Goal: Information Seeking & Learning: Learn about a topic

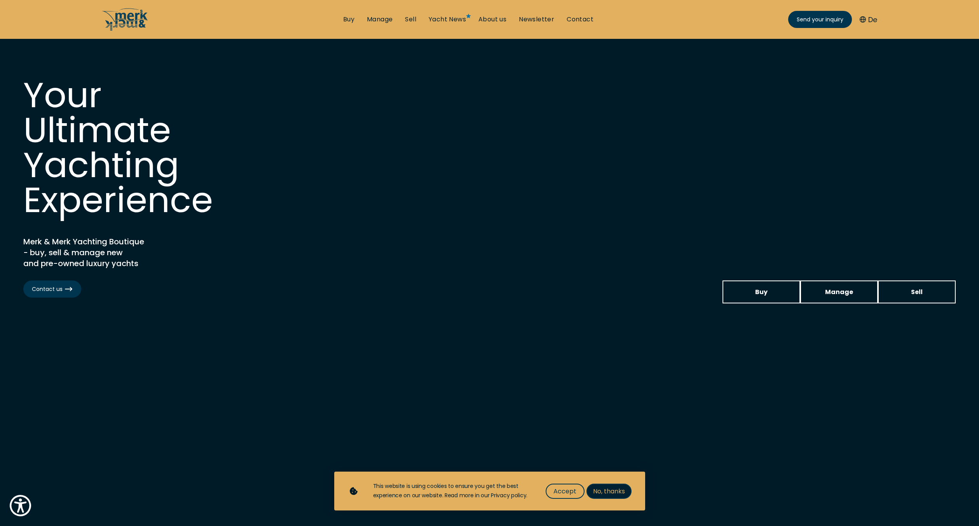
click at [605, 493] on span "No, thanks" at bounding box center [609, 491] width 32 height 10
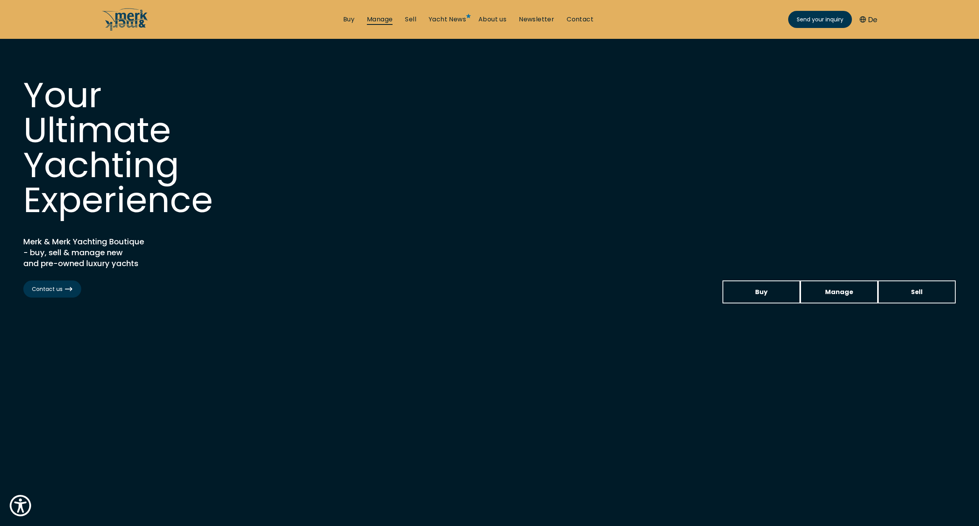
click at [376, 21] on link "Manage" at bounding box center [380, 19] width 26 height 9
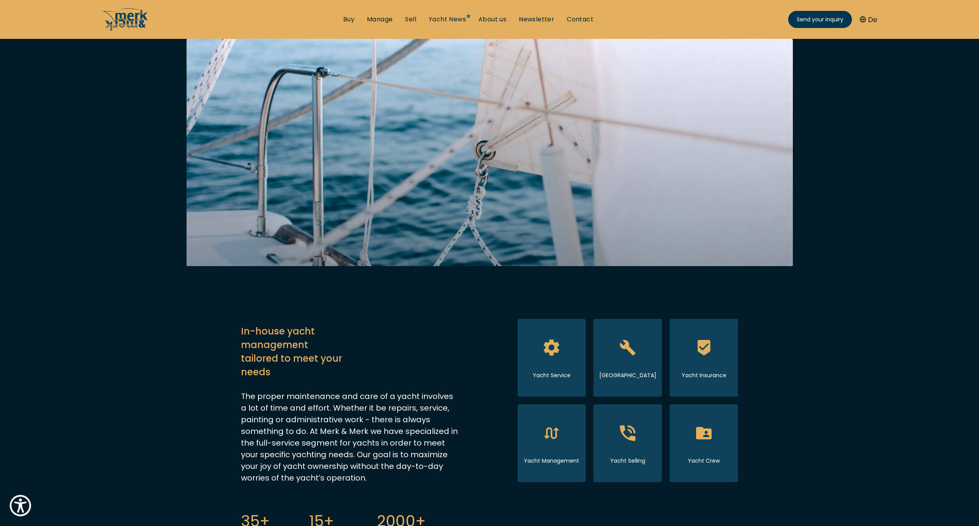
scroll to position [196, 0]
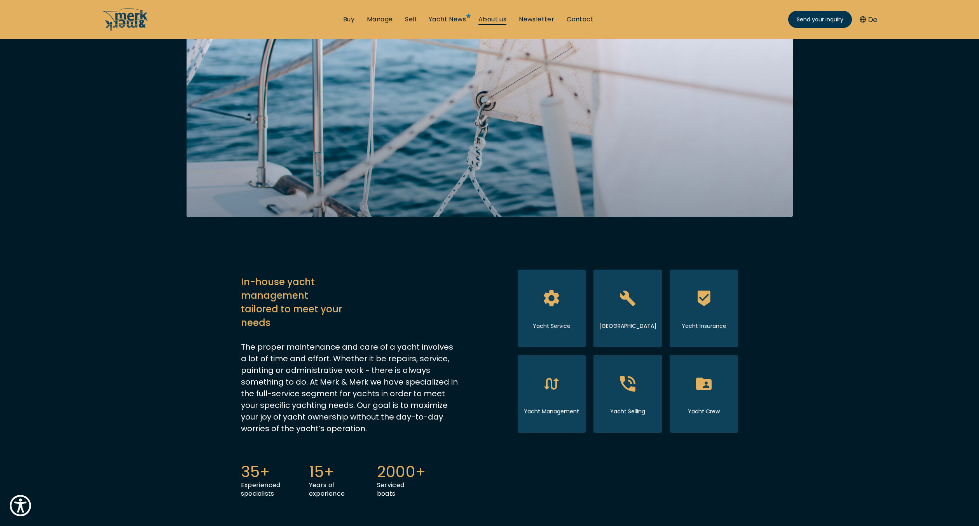
click at [498, 23] on link "About us" at bounding box center [492, 19] width 28 height 9
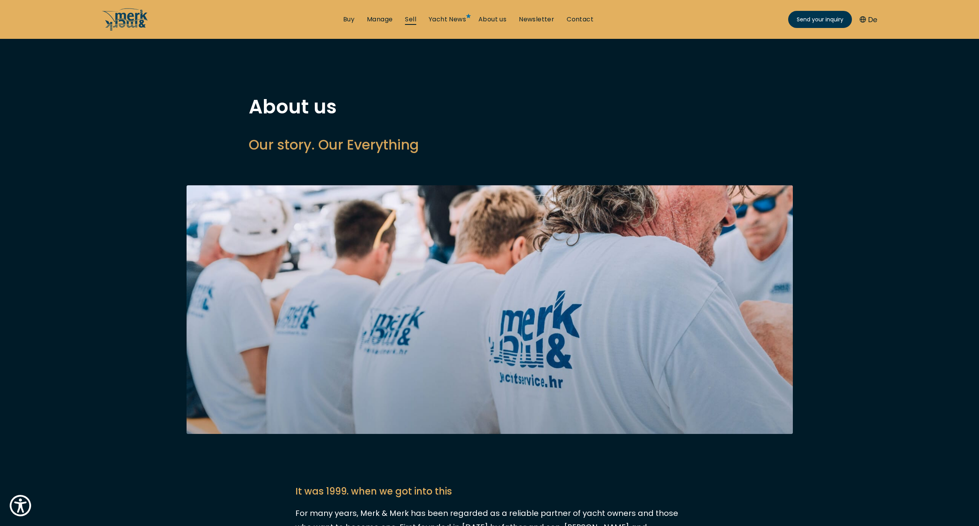
click at [412, 19] on link "Sell" at bounding box center [410, 19] width 11 height 9
select select "sell"
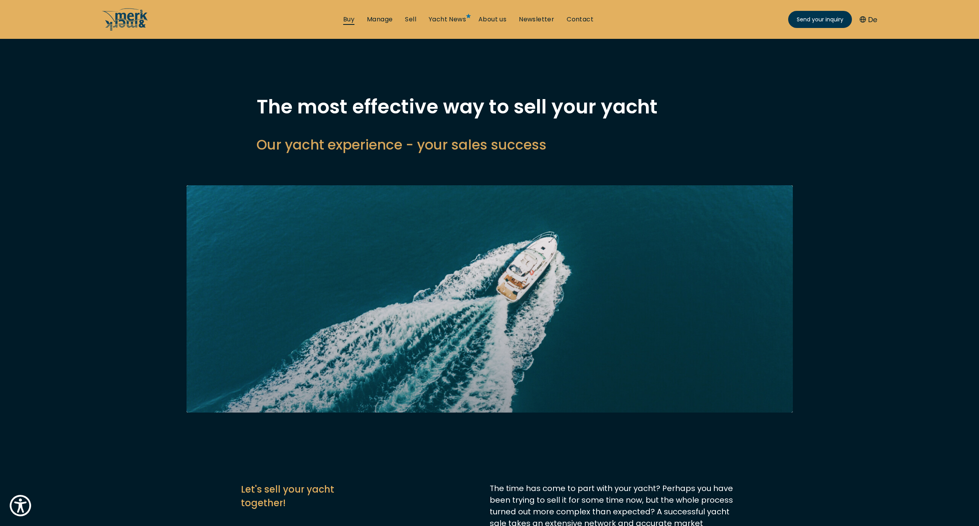
click at [347, 19] on link "Buy" at bounding box center [348, 19] width 11 height 9
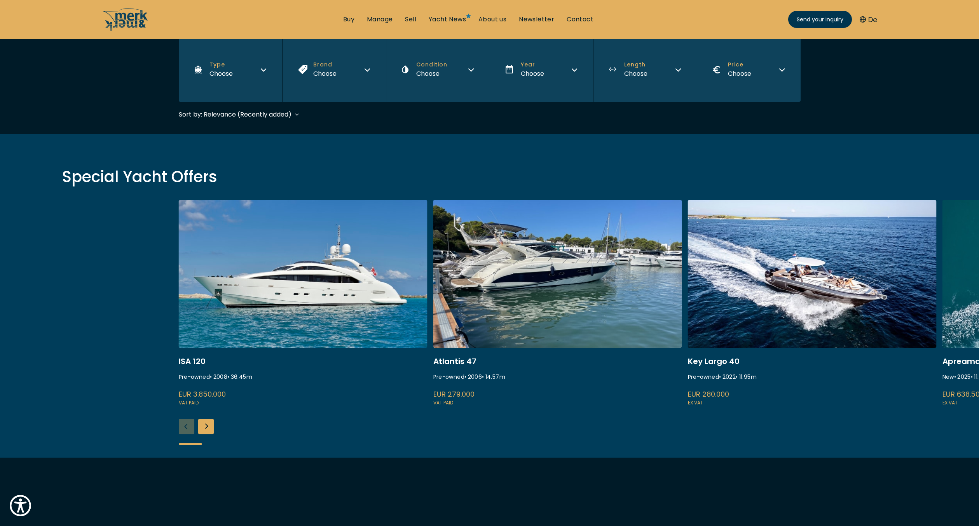
scroll to position [155, 0]
click at [207, 426] on div "Next slide" at bounding box center [206, 427] width 16 height 16
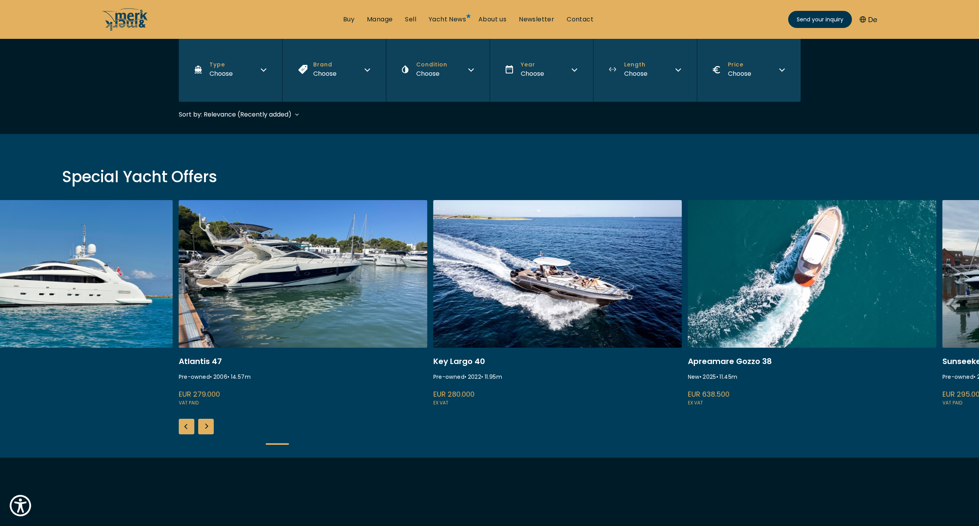
click at [207, 426] on div "Next slide" at bounding box center [206, 427] width 16 height 16
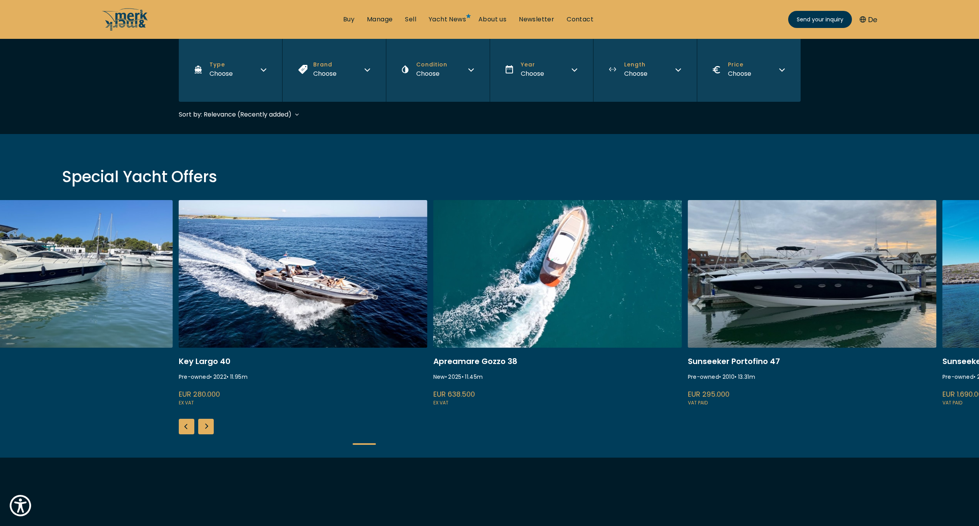
click at [207, 426] on div "Next slide" at bounding box center [206, 427] width 16 height 16
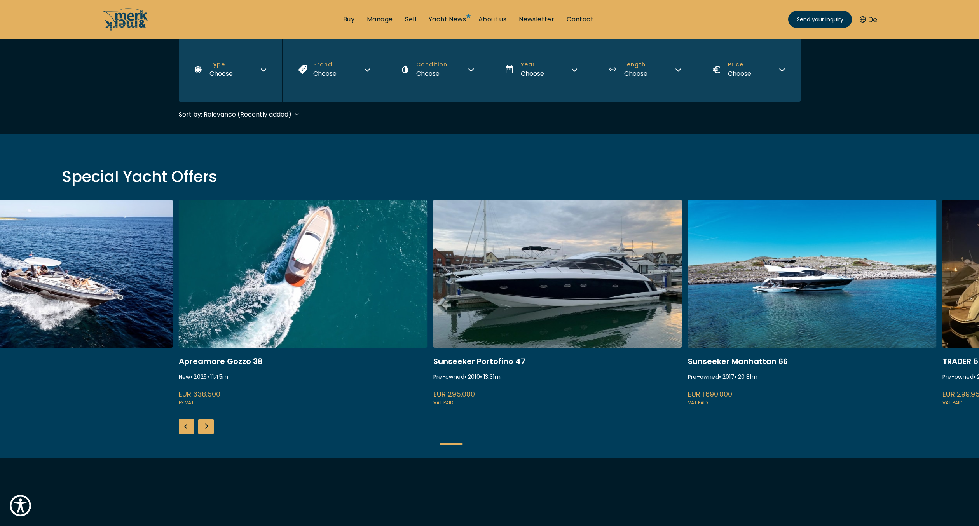
click at [207, 426] on div "Next slide" at bounding box center [206, 427] width 16 height 16
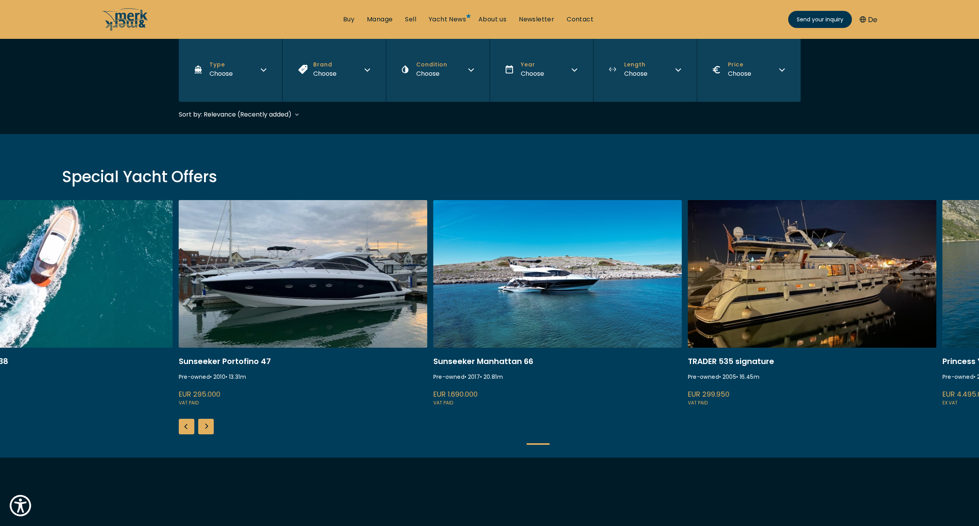
click at [296, 261] on link at bounding box center [303, 303] width 249 height 207
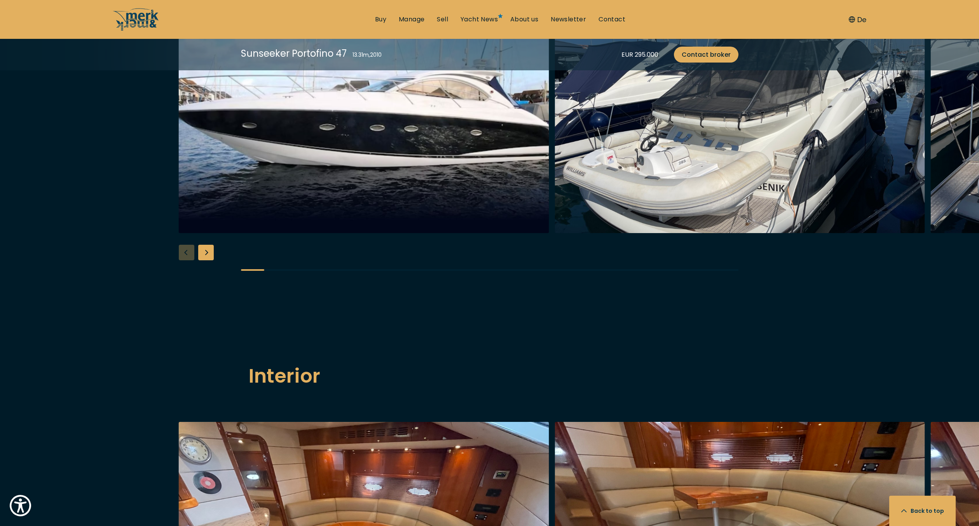
scroll to position [685, 0]
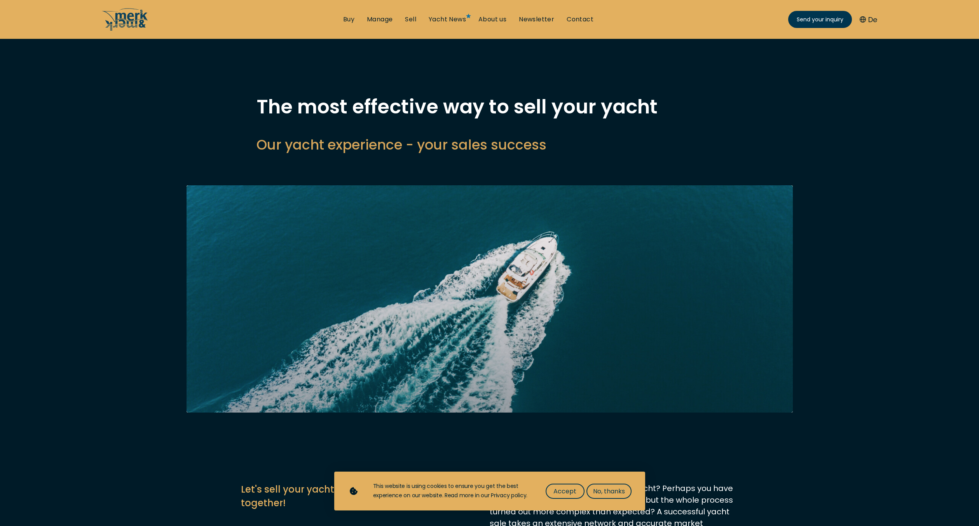
select select "sell"
click at [351, 21] on link "Buy" at bounding box center [348, 19] width 11 height 9
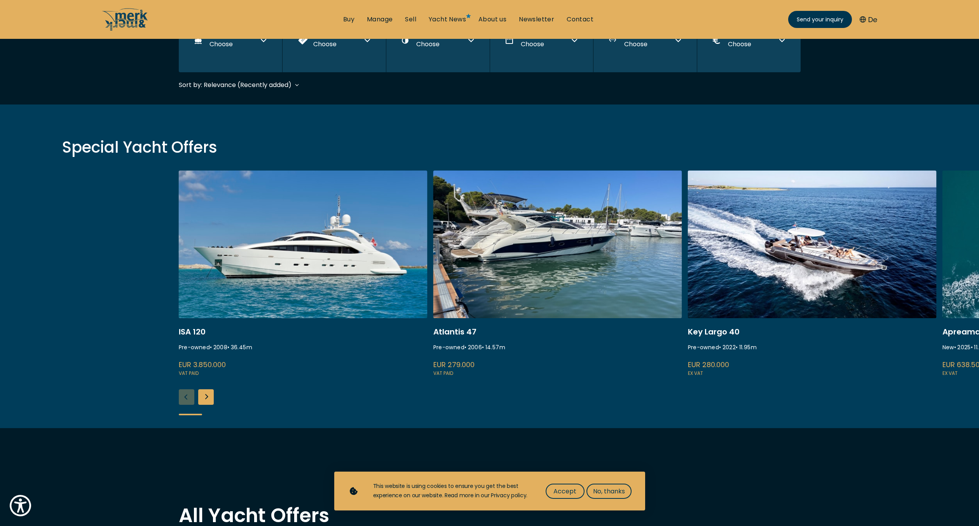
scroll to position [185, 0]
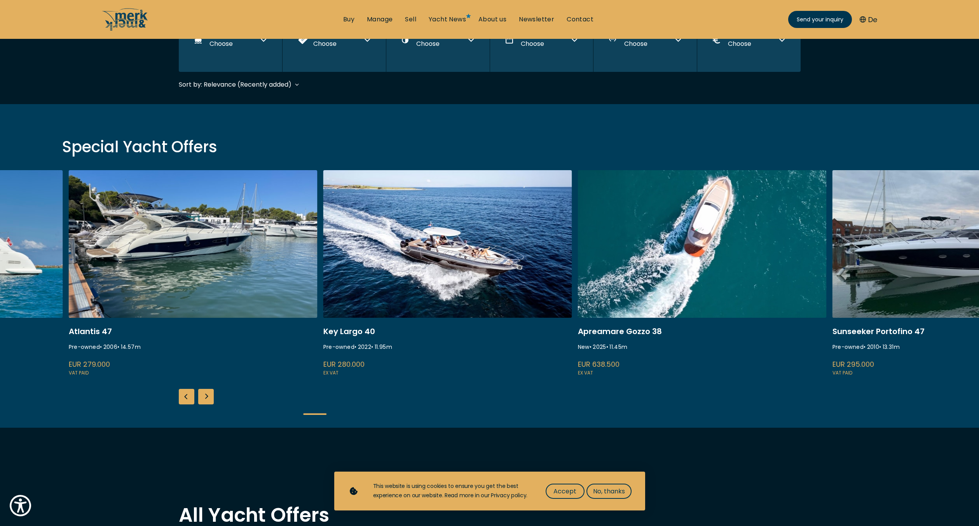
click at [284, 255] on link at bounding box center [193, 273] width 249 height 207
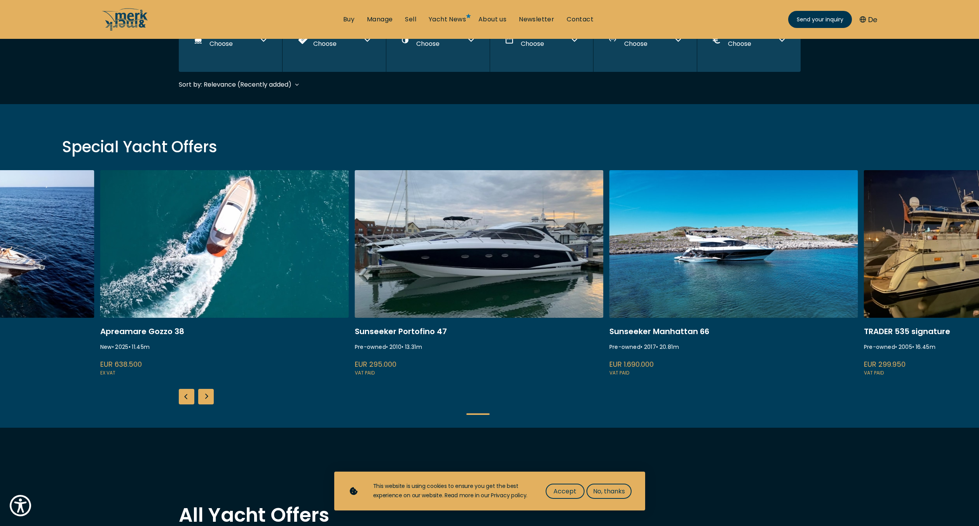
click at [167, 247] on link "gozzo 38 cabin" at bounding box center [224, 273] width 249 height 207
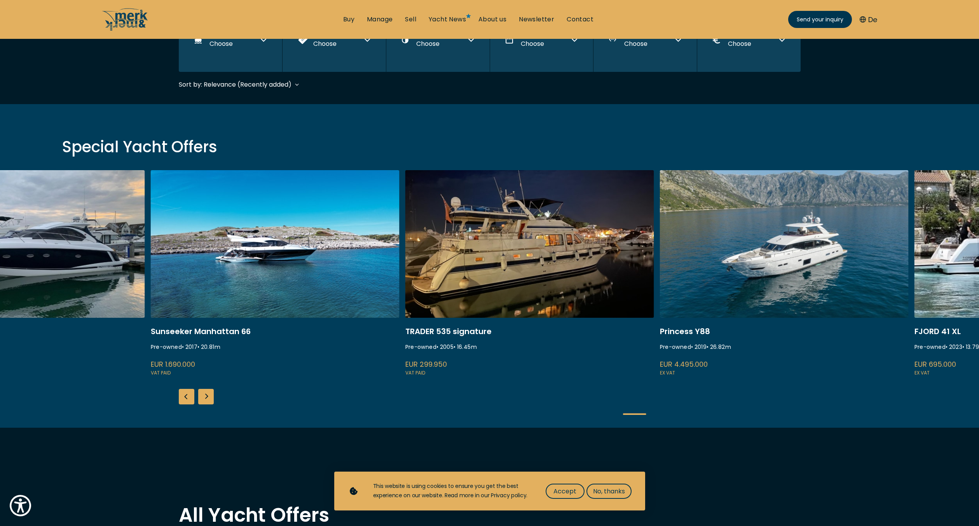
click at [224, 273] on link "ekstase" at bounding box center [275, 273] width 249 height 207
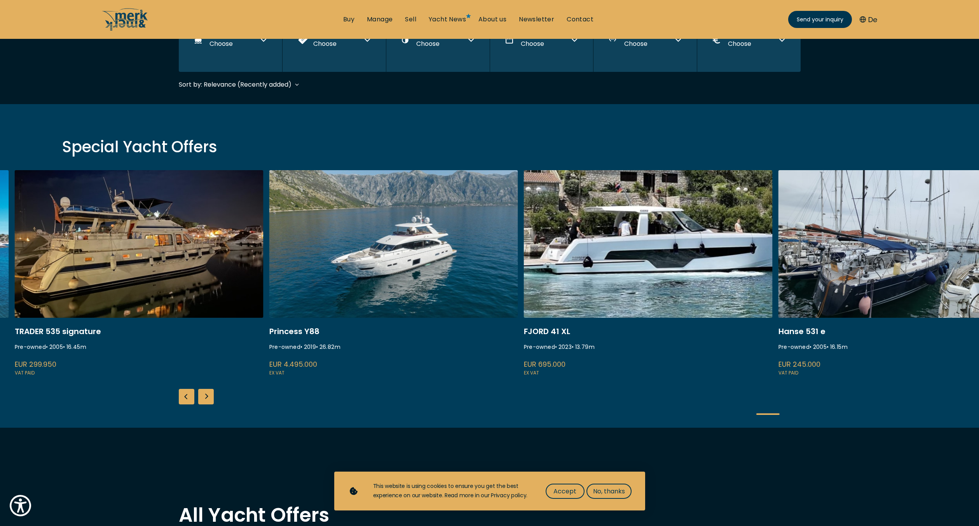
click at [425, 281] on link "princess y88" at bounding box center [393, 273] width 249 height 207
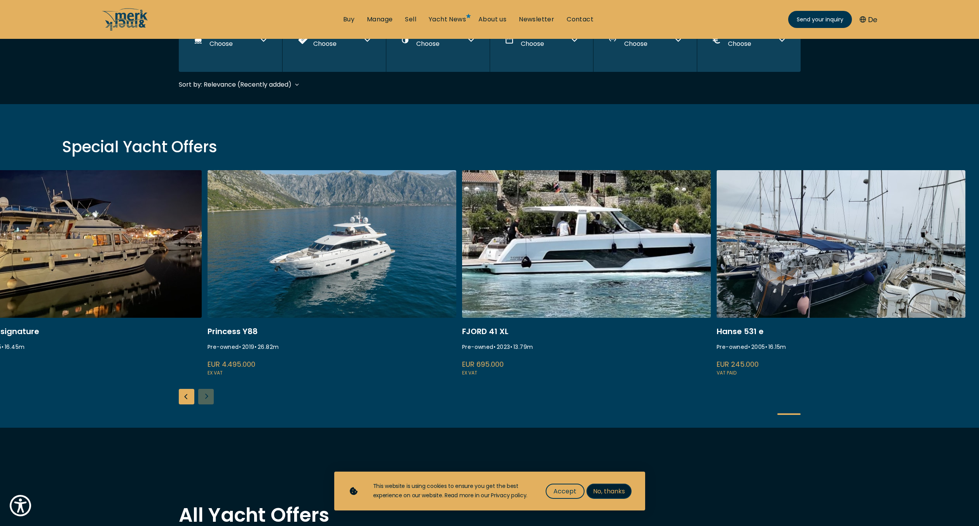
click at [621, 491] on span "No, thanks" at bounding box center [609, 491] width 32 height 10
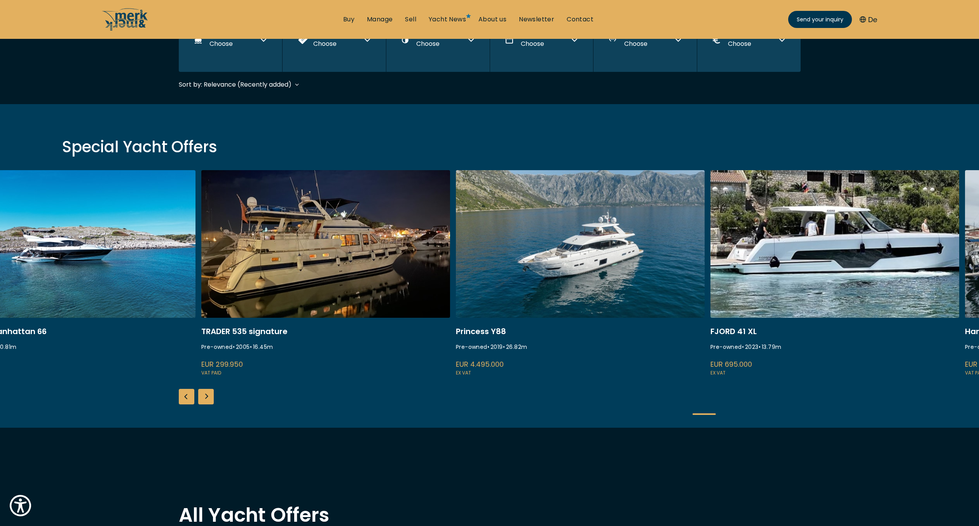
click at [669, 268] on link "princess y88" at bounding box center [580, 273] width 249 height 207
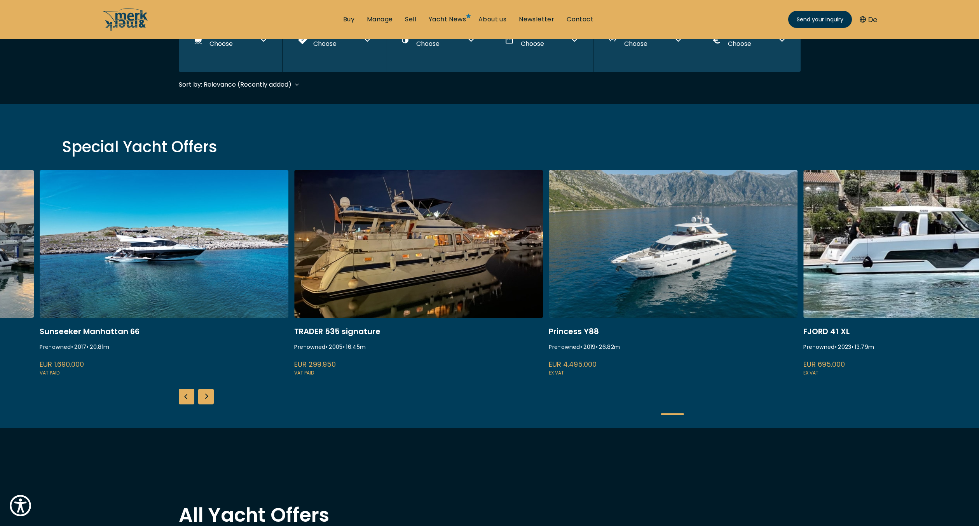
click at [411, 240] on link "trader 535 signature" at bounding box center [418, 273] width 249 height 207
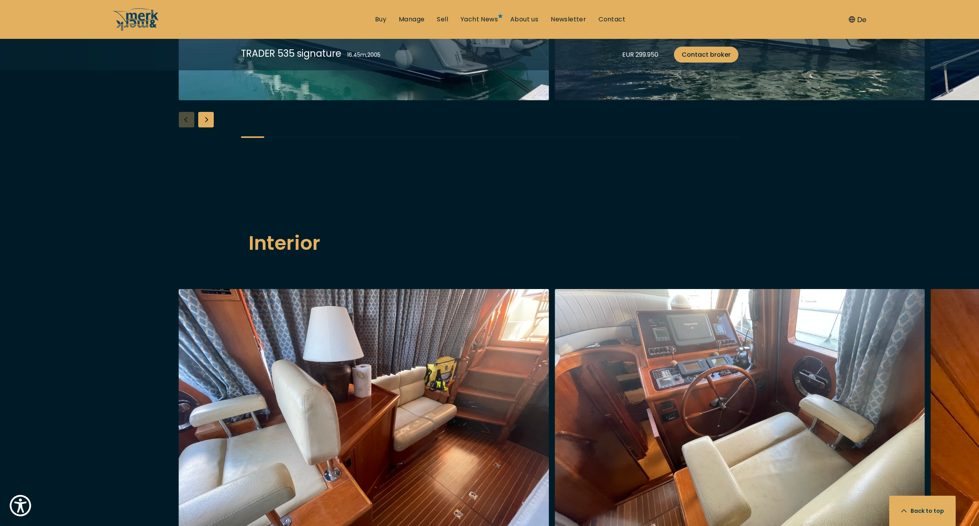
scroll to position [848, 0]
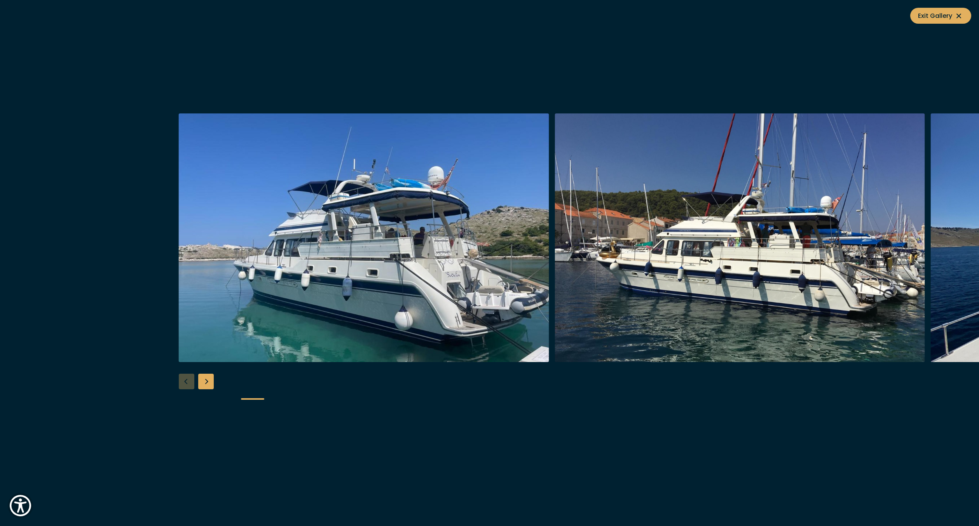
click at [416, 217] on img "button" at bounding box center [364, 237] width 370 height 249
click at [211, 378] on div "Next slide" at bounding box center [206, 382] width 16 height 16
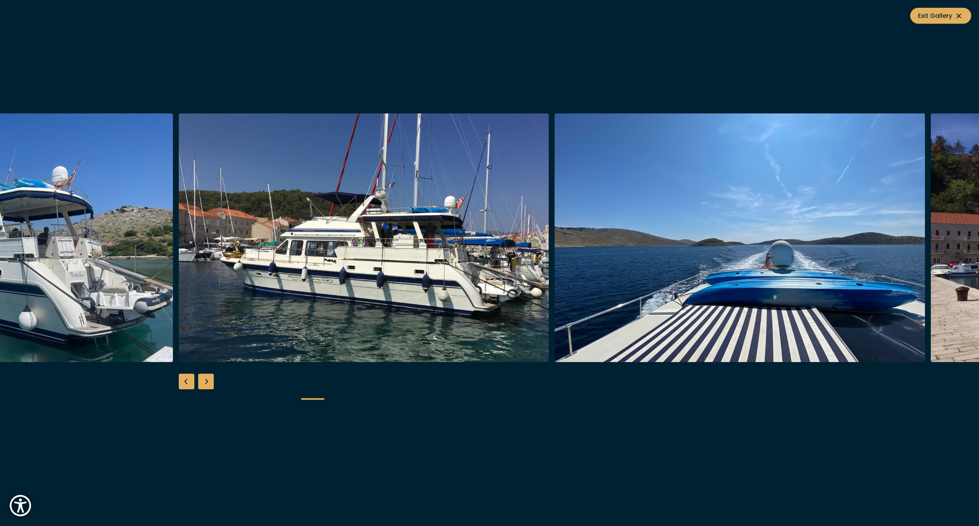
click at [210, 379] on div "Next slide" at bounding box center [206, 382] width 16 height 16
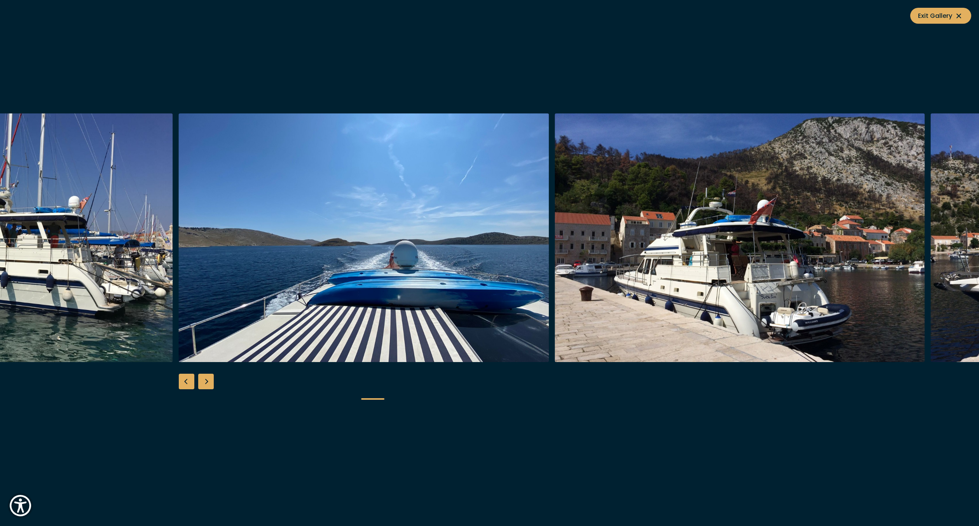
click at [210, 379] on div "Next slide" at bounding box center [206, 382] width 16 height 16
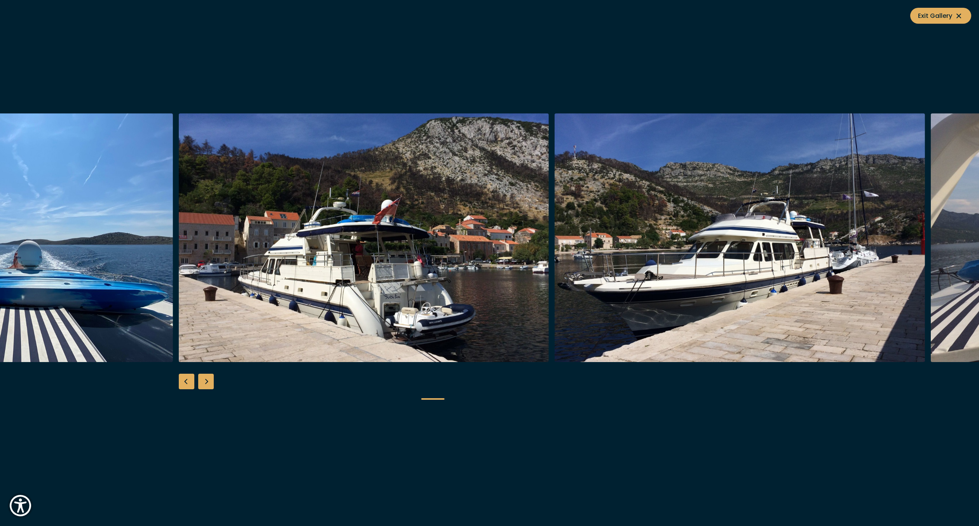
click at [210, 379] on div "Next slide" at bounding box center [206, 382] width 16 height 16
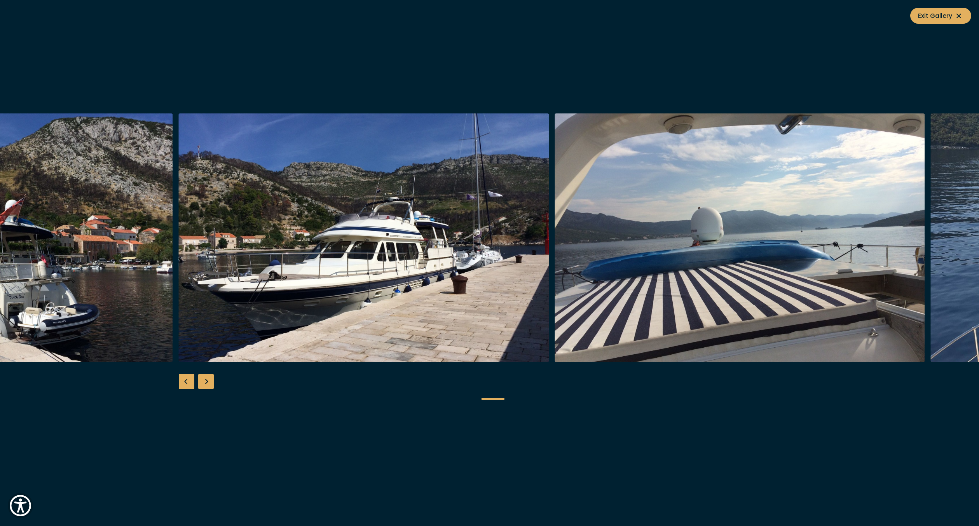
click at [210, 379] on div "Next slide" at bounding box center [206, 382] width 16 height 16
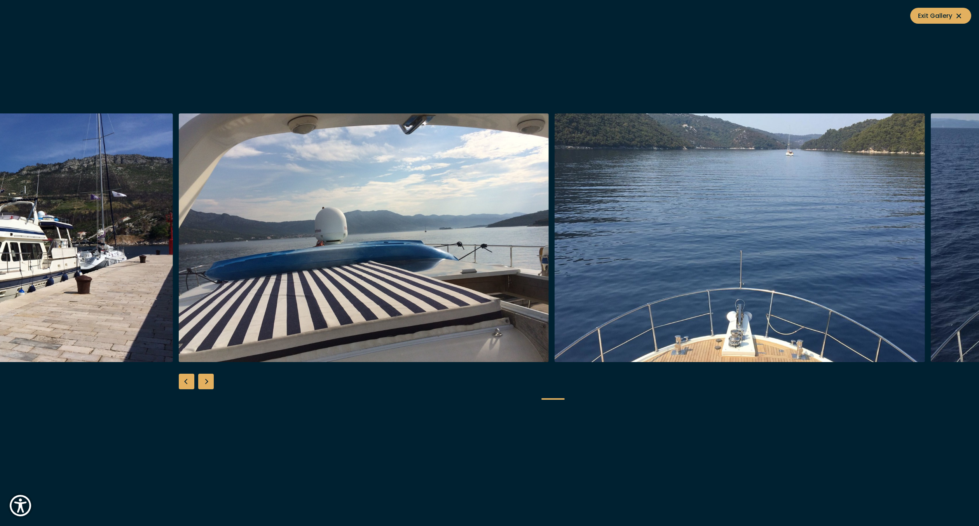
click at [210, 379] on div "Next slide" at bounding box center [206, 382] width 16 height 16
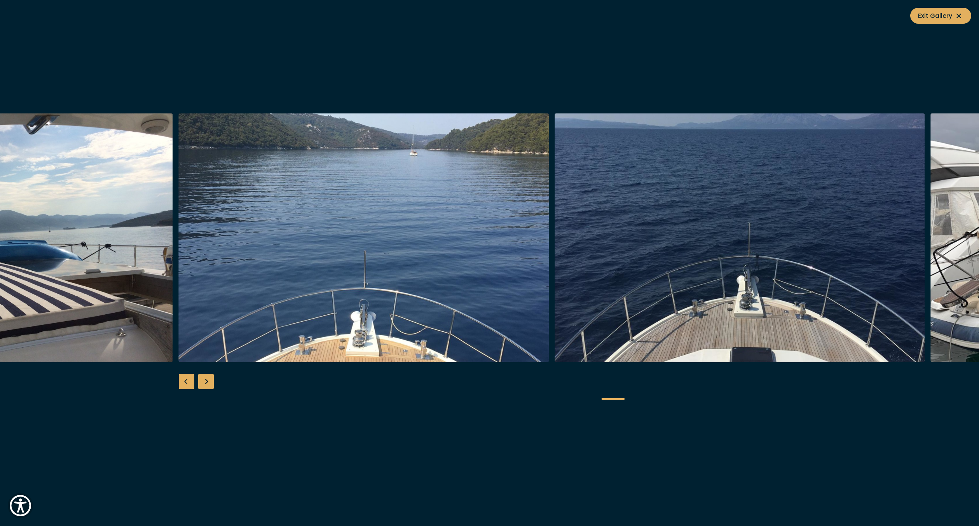
click at [210, 379] on div "Next slide" at bounding box center [206, 382] width 16 height 16
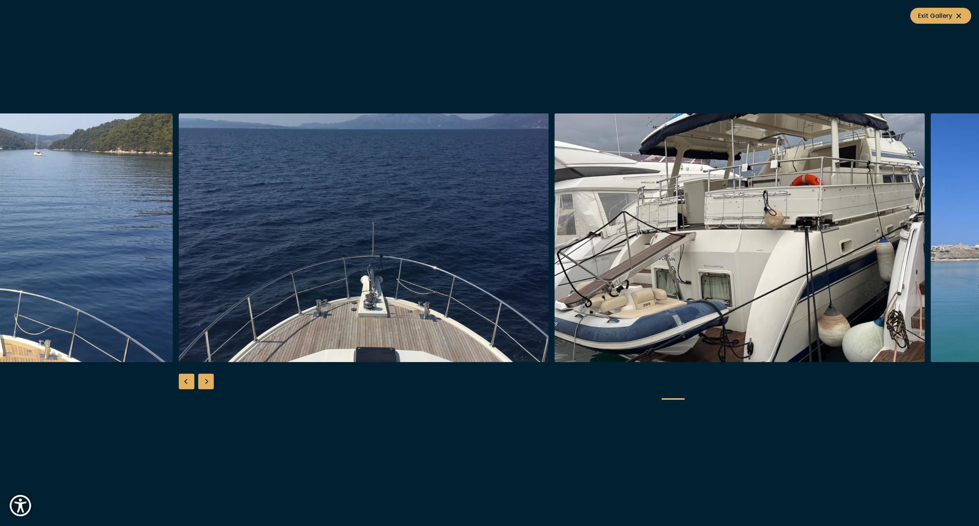
click at [210, 379] on div "Next slide" at bounding box center [206, 382] width 16 height 16
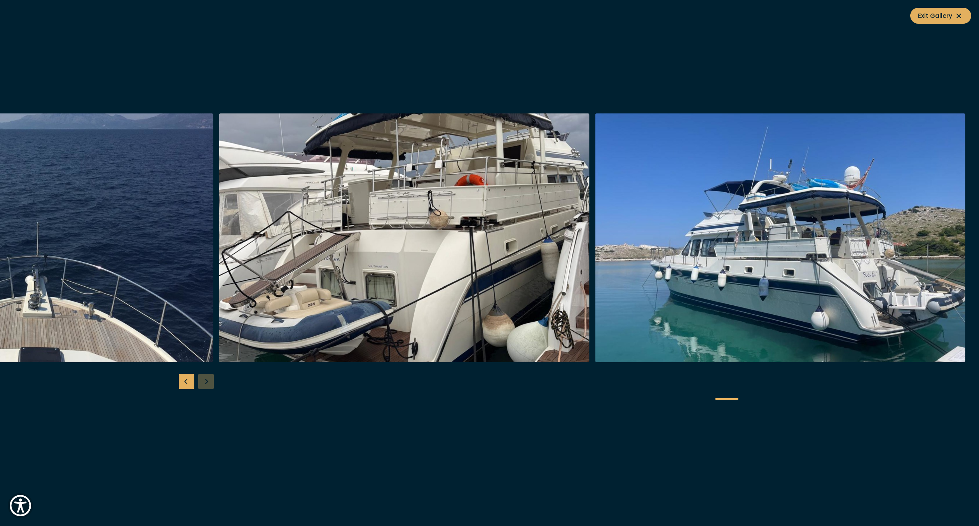
click at [210, 379] on div at bounding box center [489, 262] width 979 height 299
click at [208, 385] on div at bounding box center [489, 262] width 979 height 299
click at [190, 384] on div "Previous slide" at bounding box center [187, 382] width 16 height 16
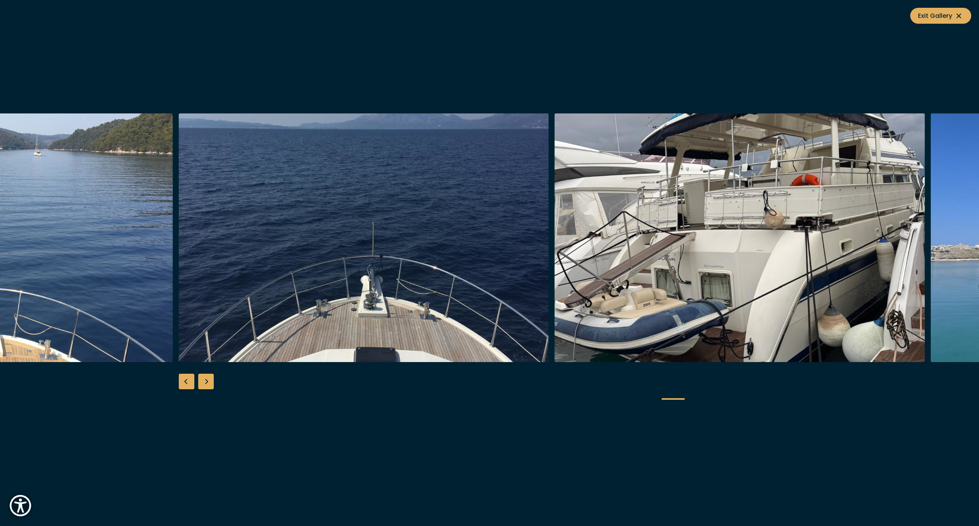
click at [190, 384] on div "Previous slide" at bounding box center [187, 382] width 16 height 16
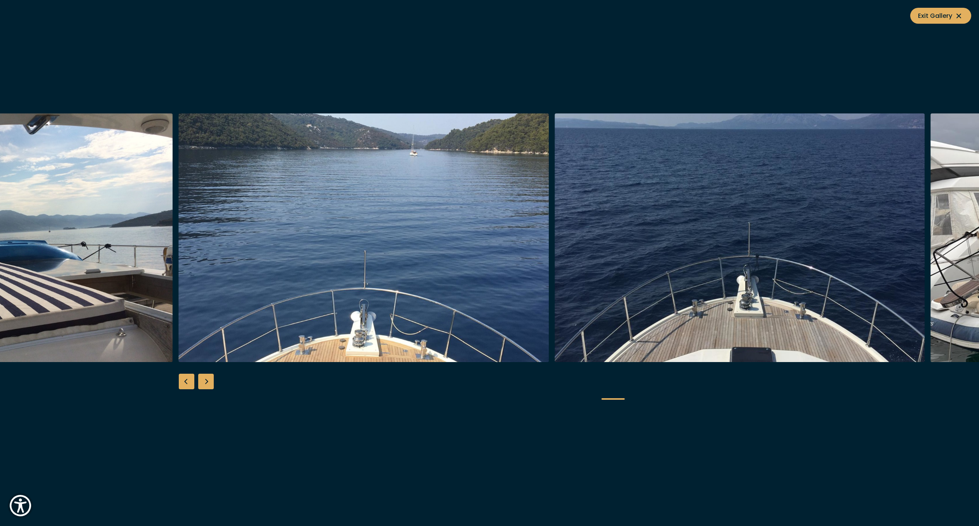
click at [190, 384] on div "Previous slide" at bounding box center [187, 382] width 16 height 16
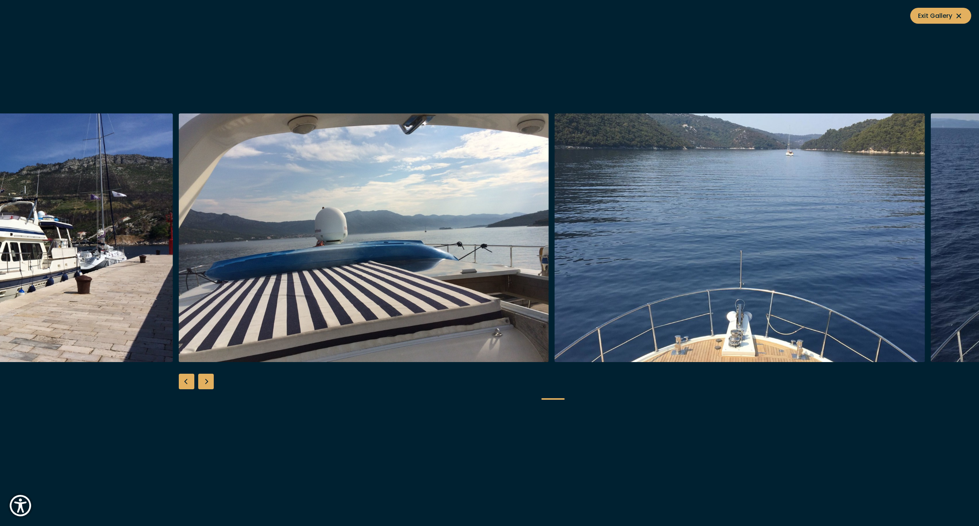
click at [190, 384] on div "Previous slide" at bounding box center [187, 382] width 16 height 16
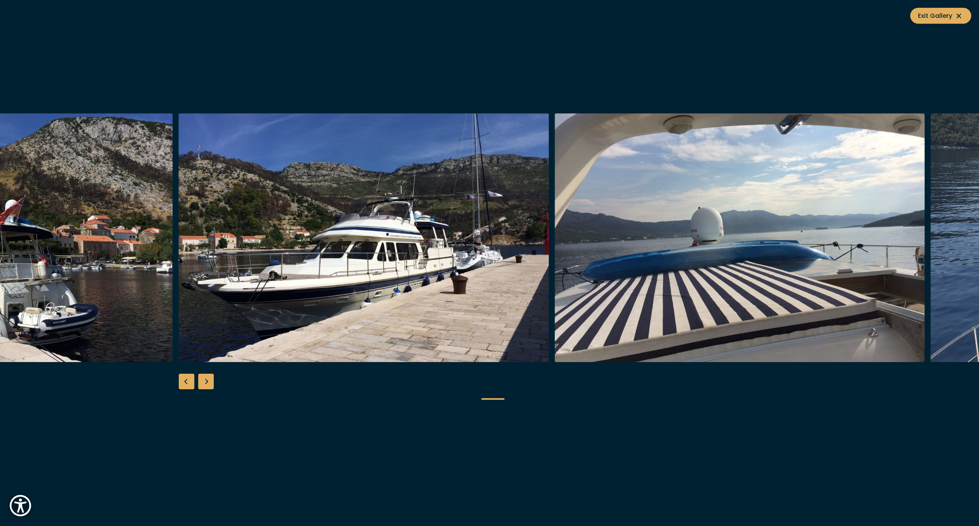
click at [190, 384] on div "Previous slide" at bounding box center [187, 382] width 16 height 16
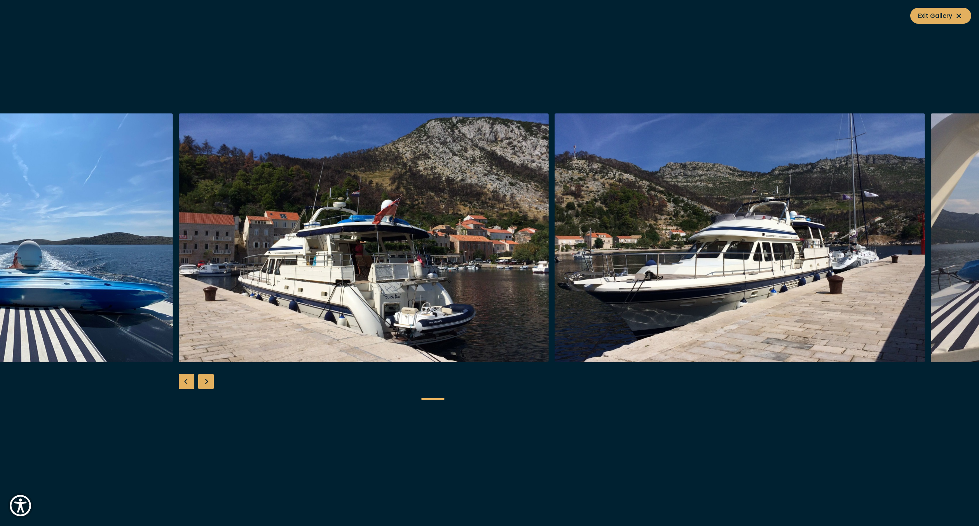
click at [190, 384] on div "Previous slide" at bounding box center [187, 382] width 16 height 16
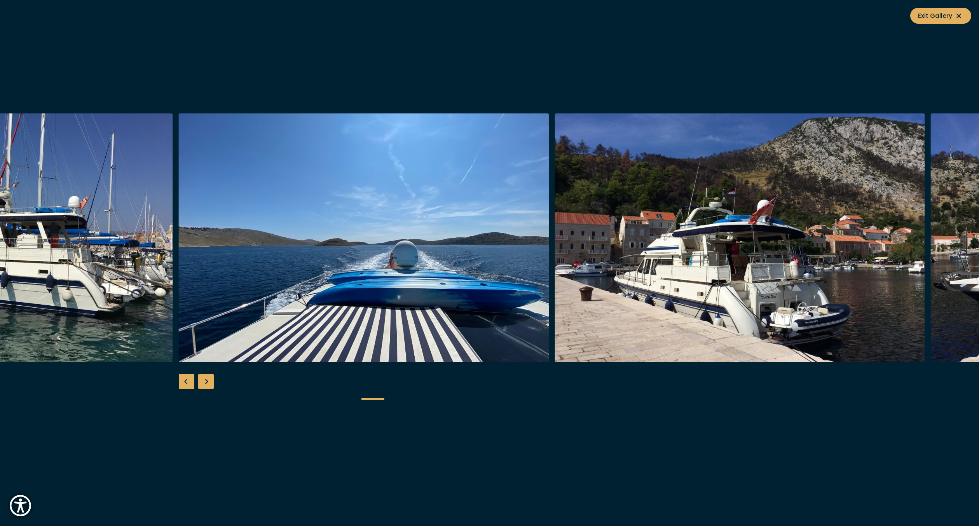
click at [190, 384] on div "Previous slide" at bounding box center [187, 382] width 16 height 16
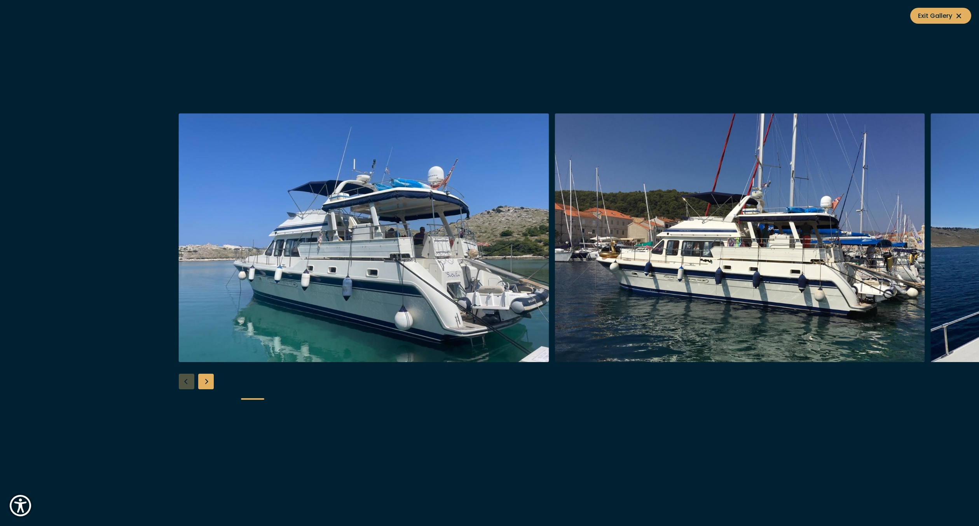
click at [959, 17] on icon at bounding box center [958, 15] width 9 height 9
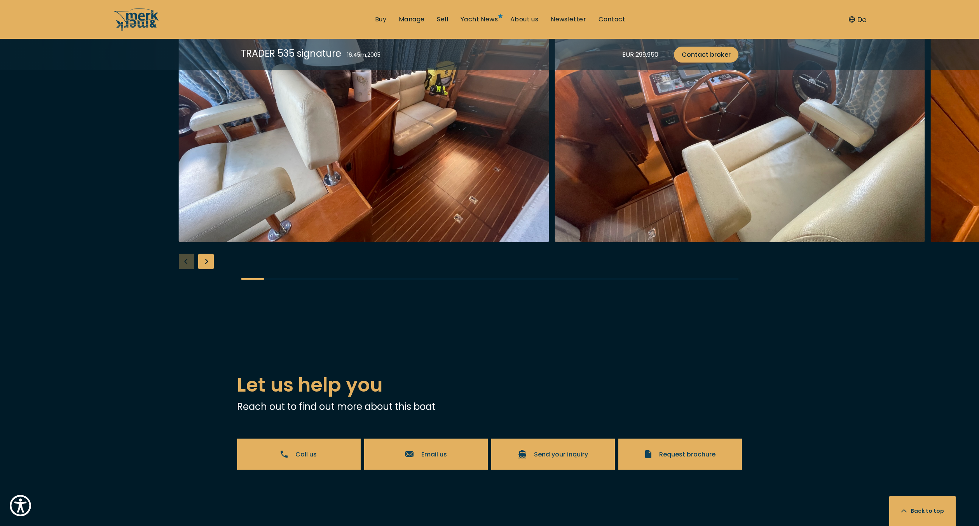
scroll to position [1148, 0]
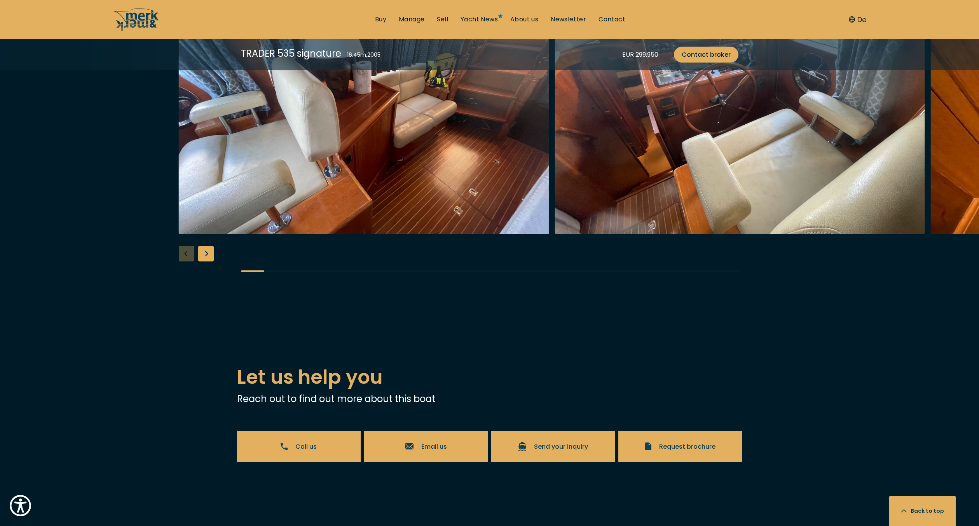
click at [373, 234] on img "button" at bounding box center [364, 110] width 370 height 249
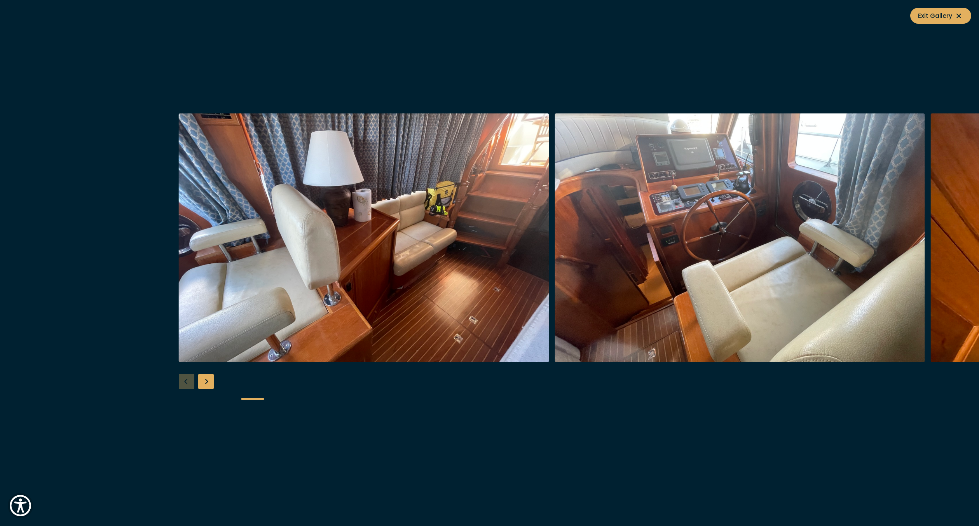
click at [207, 385] on div "Next slide" at bounding box center [206, 382] width 16 height 16
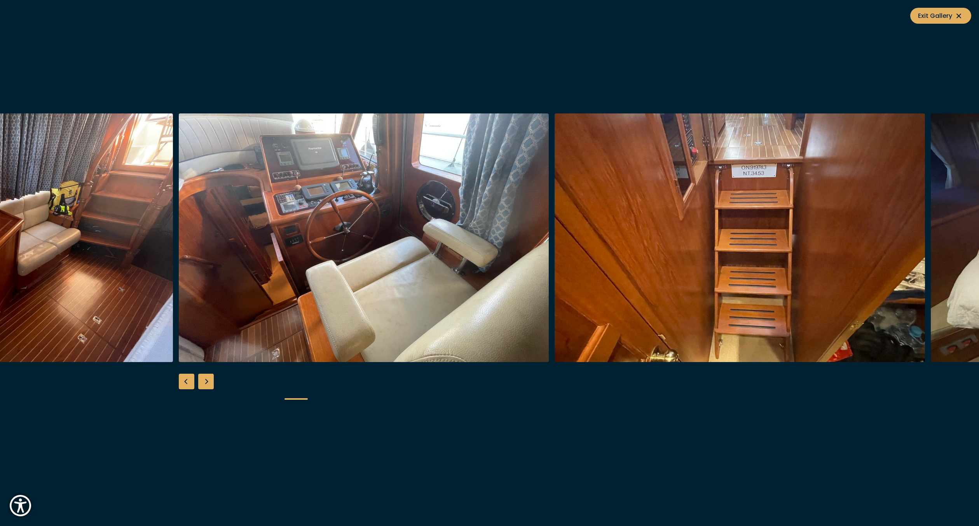
click at [207, 385] on div "Next slide" at bounding box center [206, 382] width 16 height 16
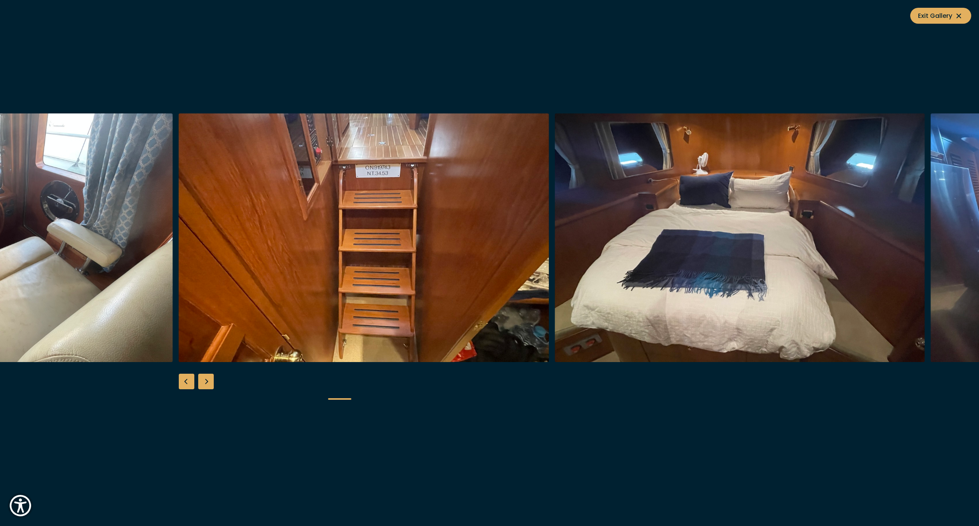
click at [207, 385] on div "Next slide" at bounding box center [206, 382] width 16 height 16
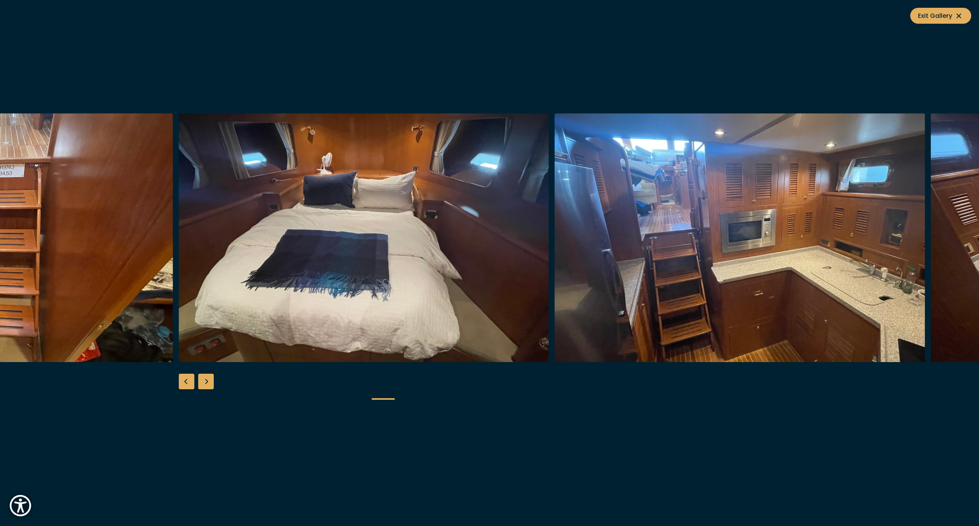
click at [207, 385] on div "Next slide" at bounding box center [206, 382] width 16 height 16
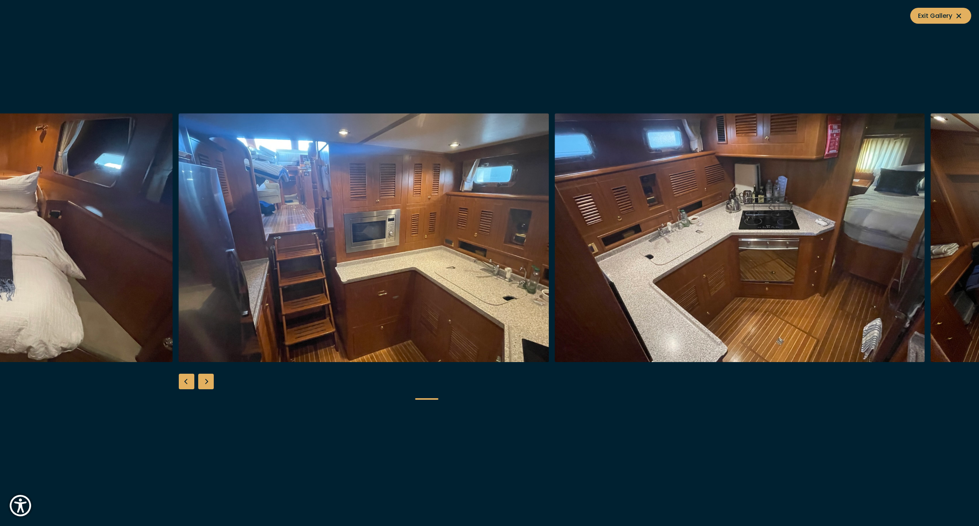
click at [207, 385] on div "Next slide" at bounding box center [206, 382] width 16 height 16
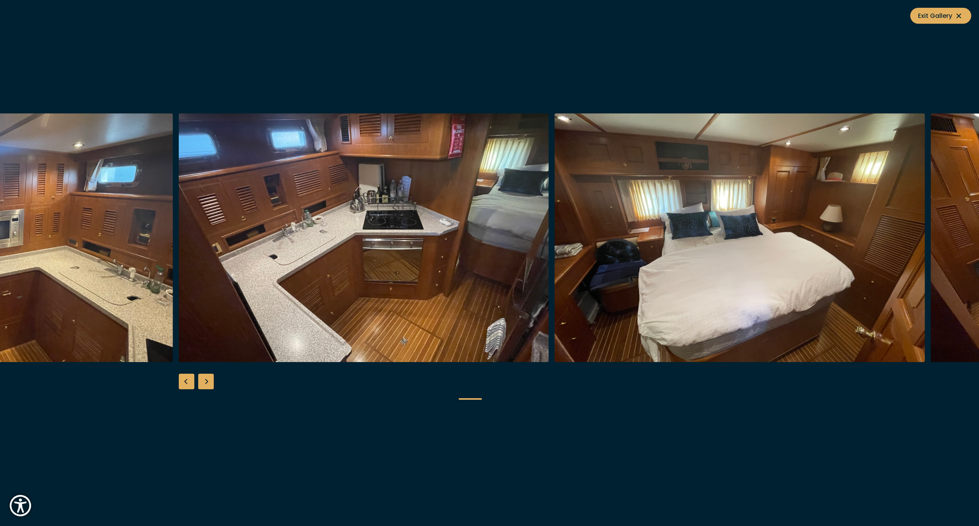
click at [207, 385] on div "Next slide" at bounding box center [206, 382] width 16 height 16
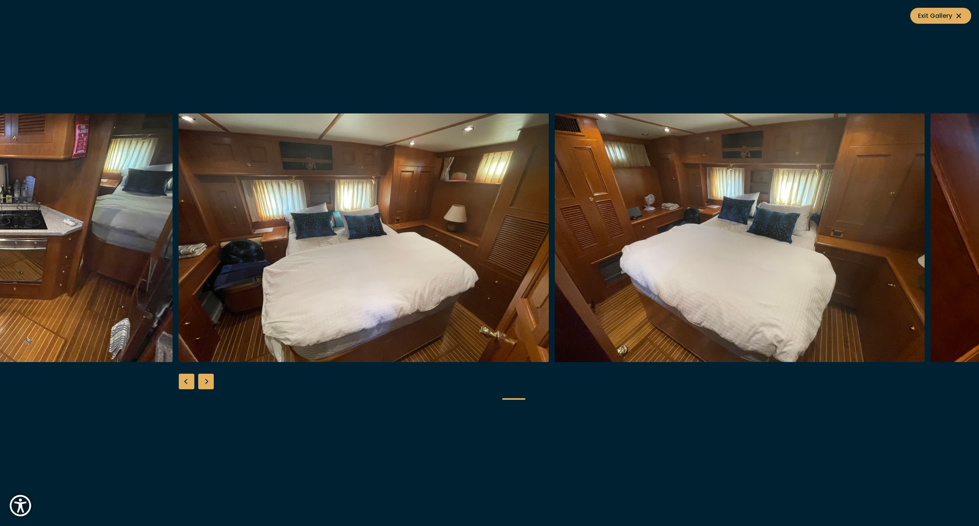
click at [207, 385] on div "Next slide" at bounding box center [206, 382] width 16 height 16
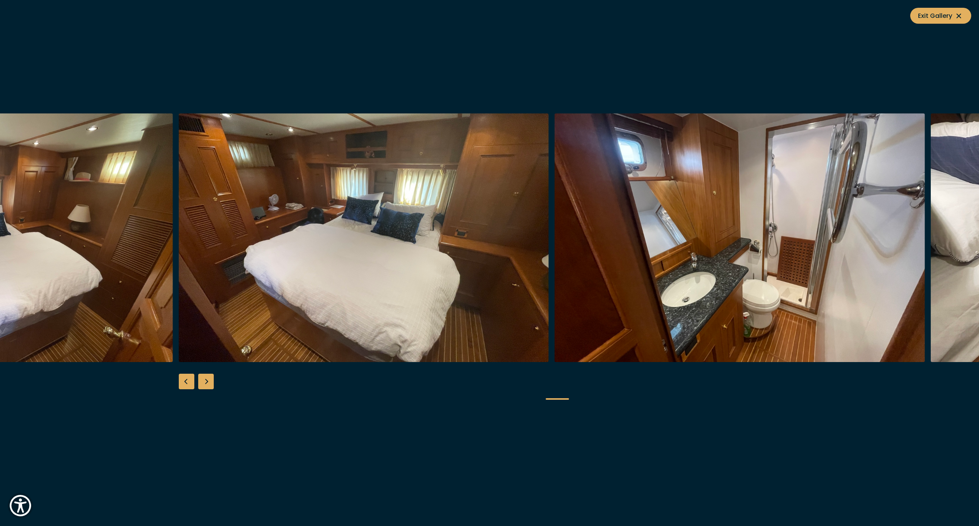
click at [207, 385] on div "Next slide" at bounding box center [206, 382] width 16 height 16
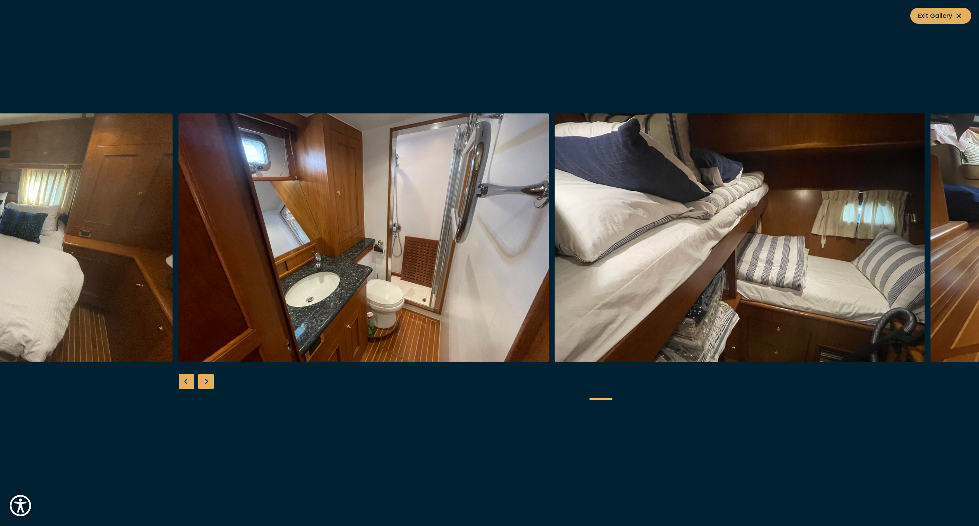
click at [207, 385] on div "Next slide" at bounding box center [206, 382] width 16 height 16
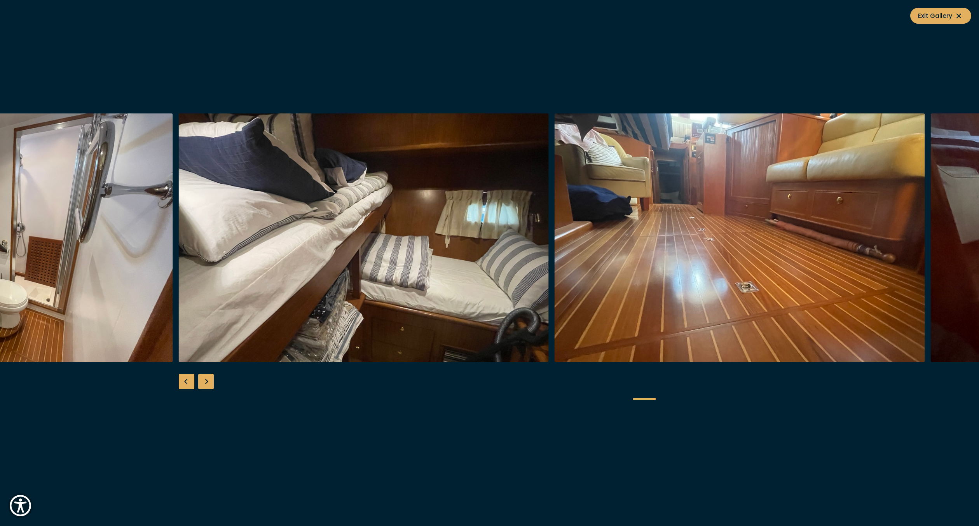
click at [207, 385] on div "Next slide" at bounding box center [206, 382] width 16 height 16
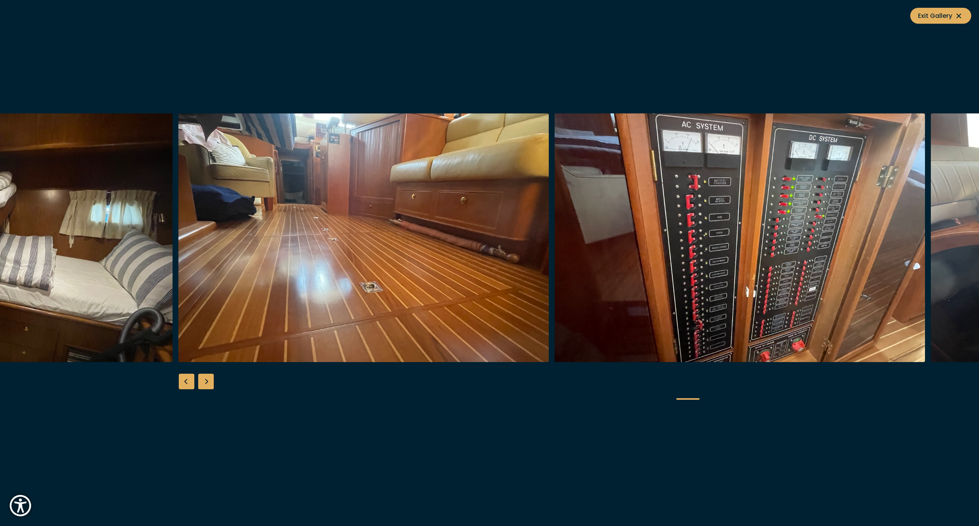
click at [207, 385] on div "Next slide" at bounding box center [206, 382] width 16 height 16
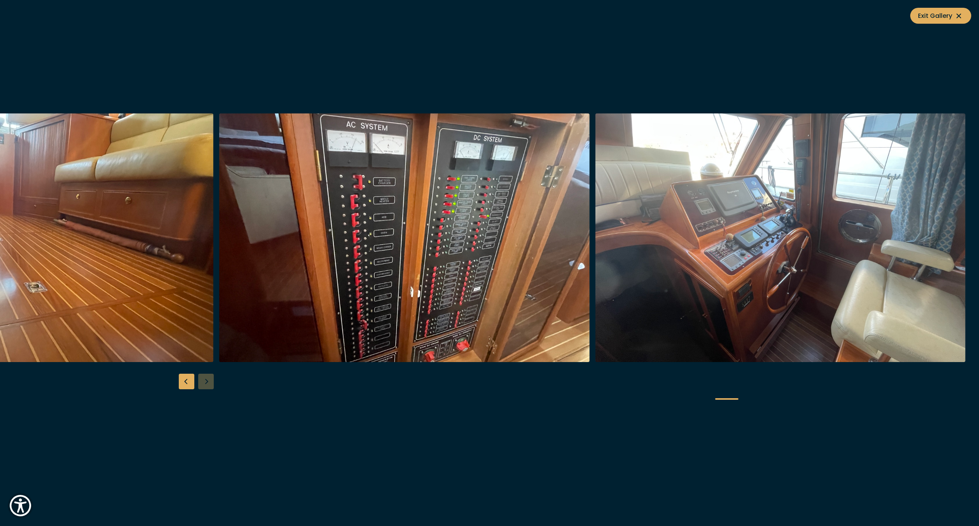
click at [207, 385] on div at bounding box center [489, 262] width 979 height 299
click at [950, 16] on span "Exit Gallery" at bounding box center [940, 16] width 45 height 10
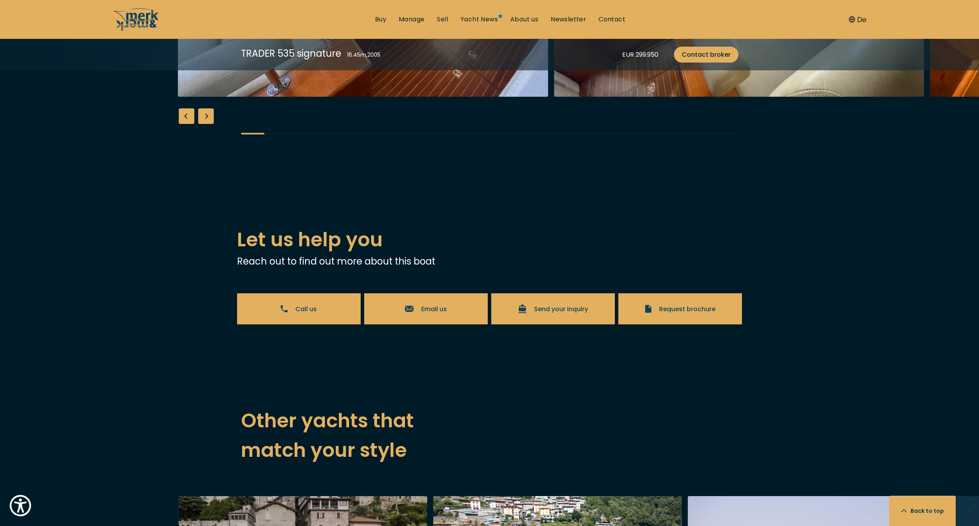
scroll to position [1113, 0]
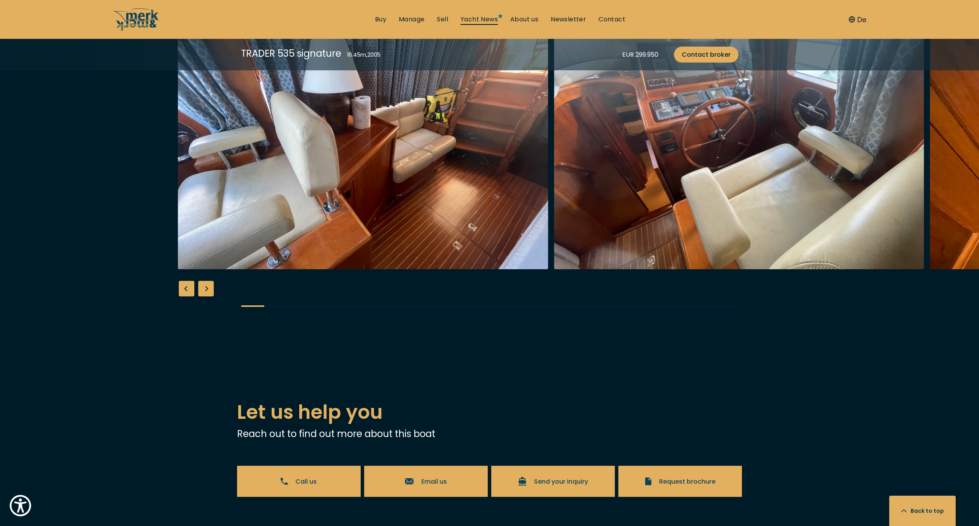
click at [488, 21] on link "Yacht News" at bounding box center [478, 19] width 37 height 9
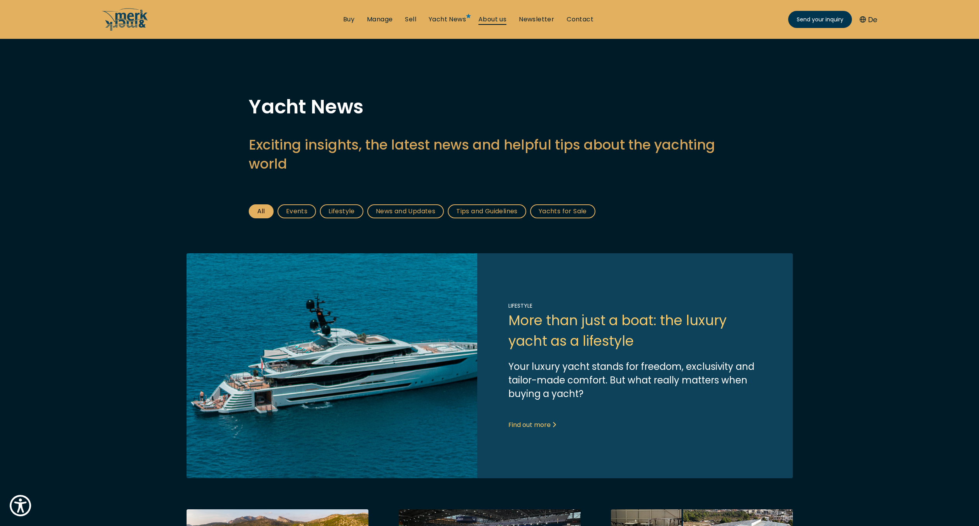
click at [498, 22] on link "About us" at bounding box center [492, 19] width 28 height 9
